Goal: Information Seeking & Learning: Learn about a topic

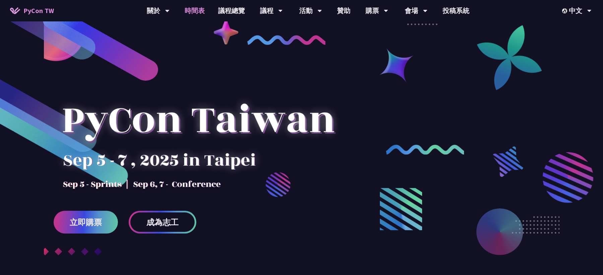
click at [186, 11] on link "時間表" at bounding box center [194, 10] width 33 height 21
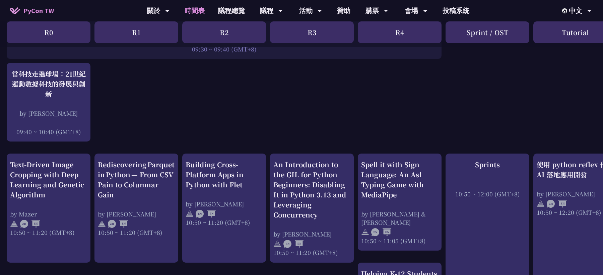
scroll to position [163, 0]
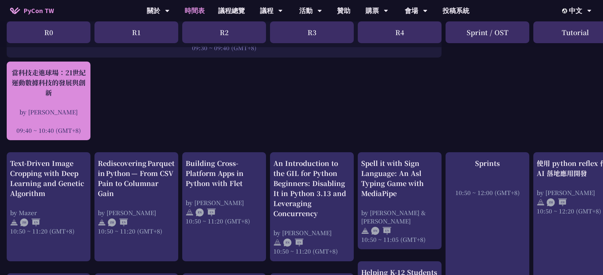
click at [78, 102] on div "當科技走進球場：21世紀運動數據科技的發展與創新 by [PERSON_NAME] 09:40 ~ 10:40 (GMT+8)" at bounding box center [48, 101] width 77 height 67
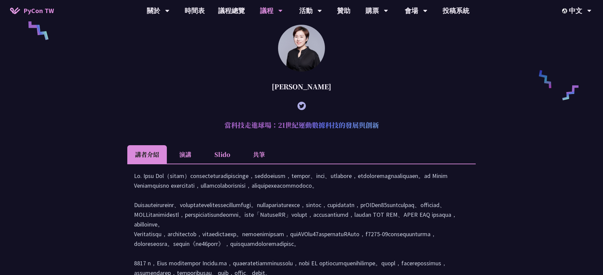
scroll to position [497, 0]
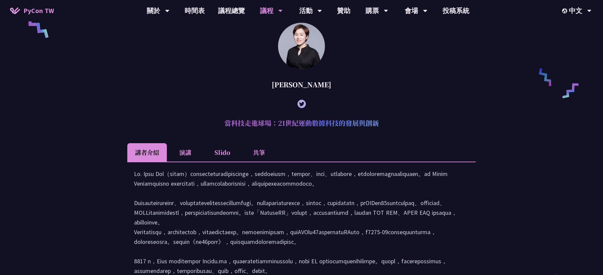
click at [223, 159] on li "Slido" at bounding box center [222, 152] width 37 height 18
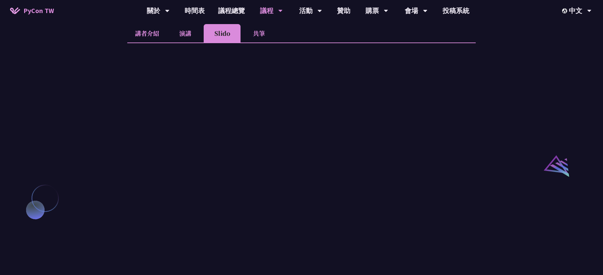
scroll to position [614, 0]
click at [259, 45] on li "共筆" at bounding box center [258, 35] width 37 height 18
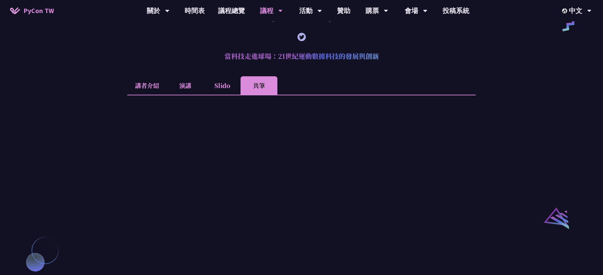
scroll to position [581, 0]
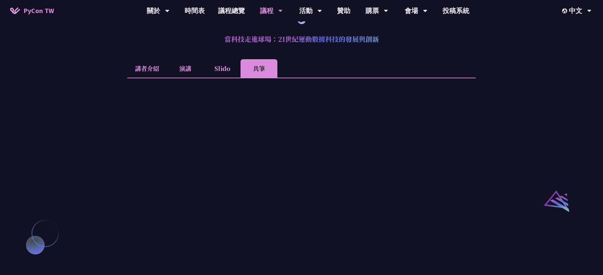
click at [229, 78] on li "Slido" at bounding box center [222, 68] width 37 height 18
click at [183, 7] on link "時間表" at bounding box center [194, 10] width 33 height 21
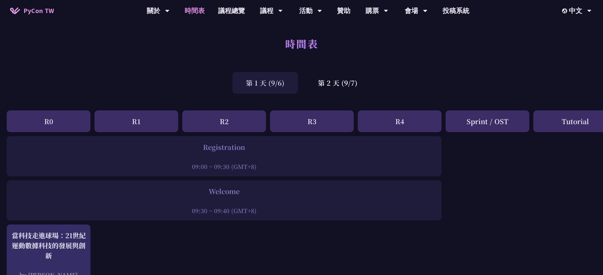
scroll to position [60, 0]
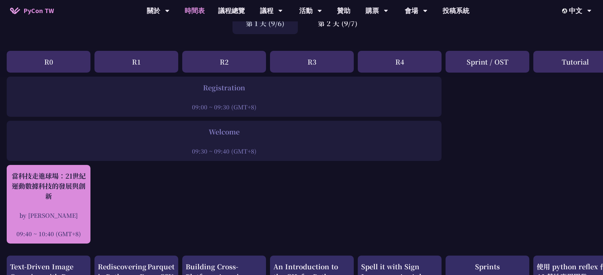
click at [57, 204] on div "當科技走進球場：21世紀運動數據科技的發展與創新 by [PERSON_NAME] 09:40 ~ 10:40 (GMT+8)" at bounding box center [48, 204] width 77 height 67
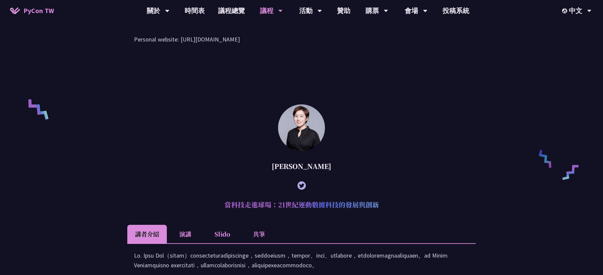
scroll to position [418, 0]
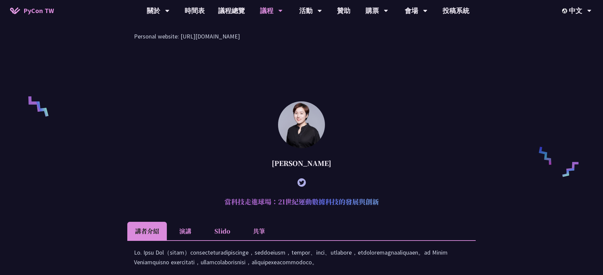
click at [191, 238] on li "演講" at bounding box center [185, 231] width 37 height 18
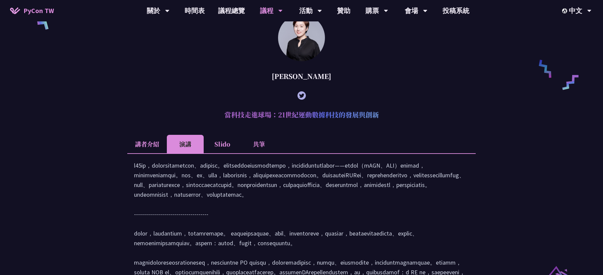
scroll to position [505, 0]
click at [255, 154] on li "共筆" at bounding box center [258, 145] width 37 height 18
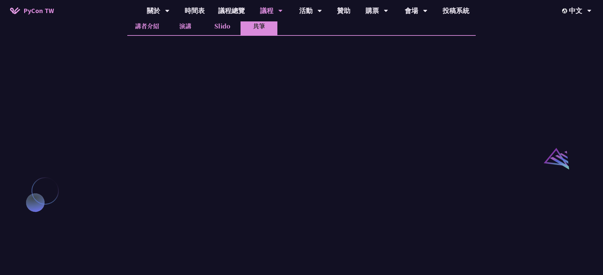
scroll to position [624, 0]
click at [179, 34] on li "演講" at bounding box center [185, 25] width 37 height 18
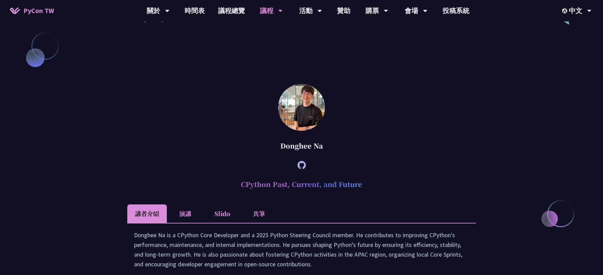
scroll to position [534, 0]
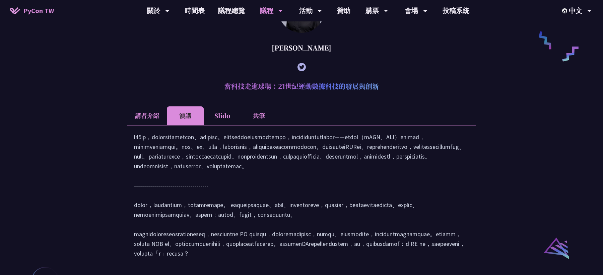
click at [155, 125] on li "講者介紹" at bounding box center [146, 115] width 39 height 18
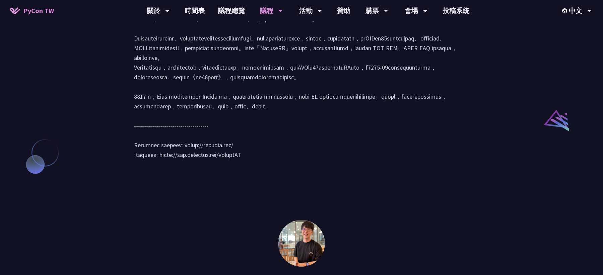
scroll to position [671, 0]
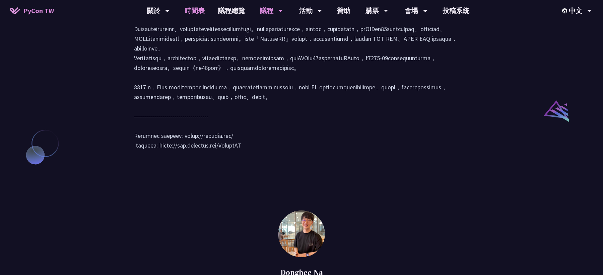
click at [196, 19] on link "時間表" at bounding box center [194, 10] width 33 height 21
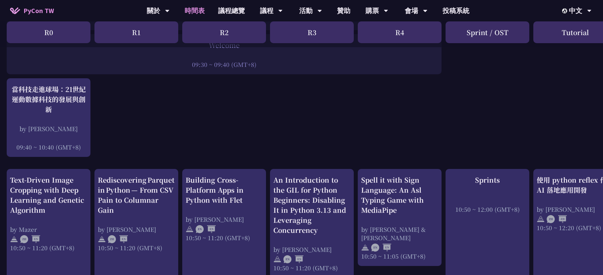
scroll to position [147, 0]
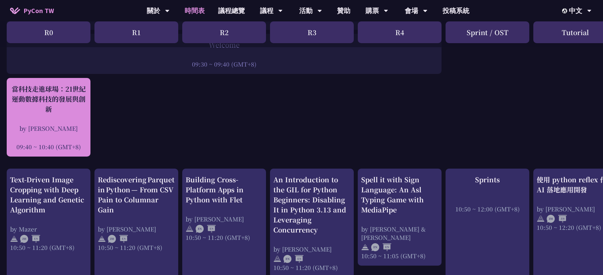
click at [79, 118] on div "當科技走進球場：21世紀運動數據科技的發展與創新 by [PERSON_NAME] 09:40 ~ 10:40 (GMT+8)" at bounding box center [48, 117] width 77 height 67
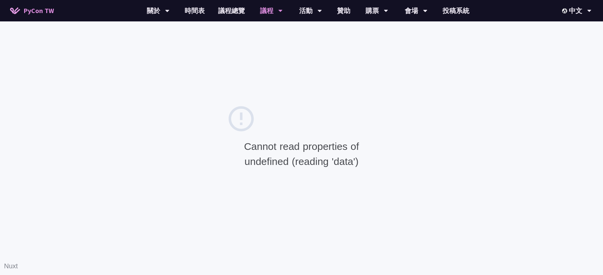
click at [386, 158] on div "Cannot read properties of undefined (reading 'data') Nuxt" at bounding box center [301, 137] width 603 height 275
